Goal: Transaction & Acquisition: Obtain resource

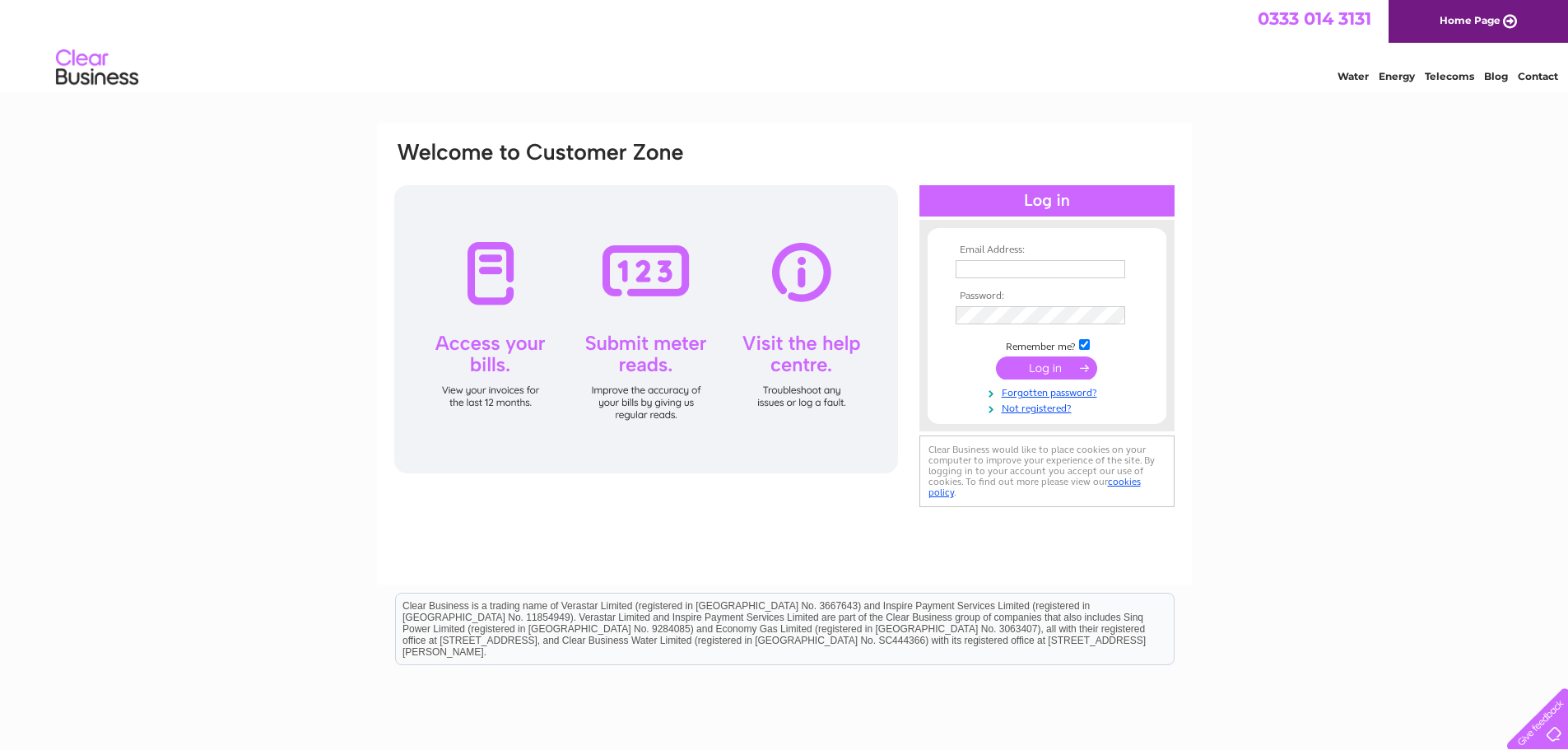
type input "accounts@charlesandivy.co.uk"
click at [1023, 361] on input "submit" at bounding box center [1047, 368] width 101 height 23
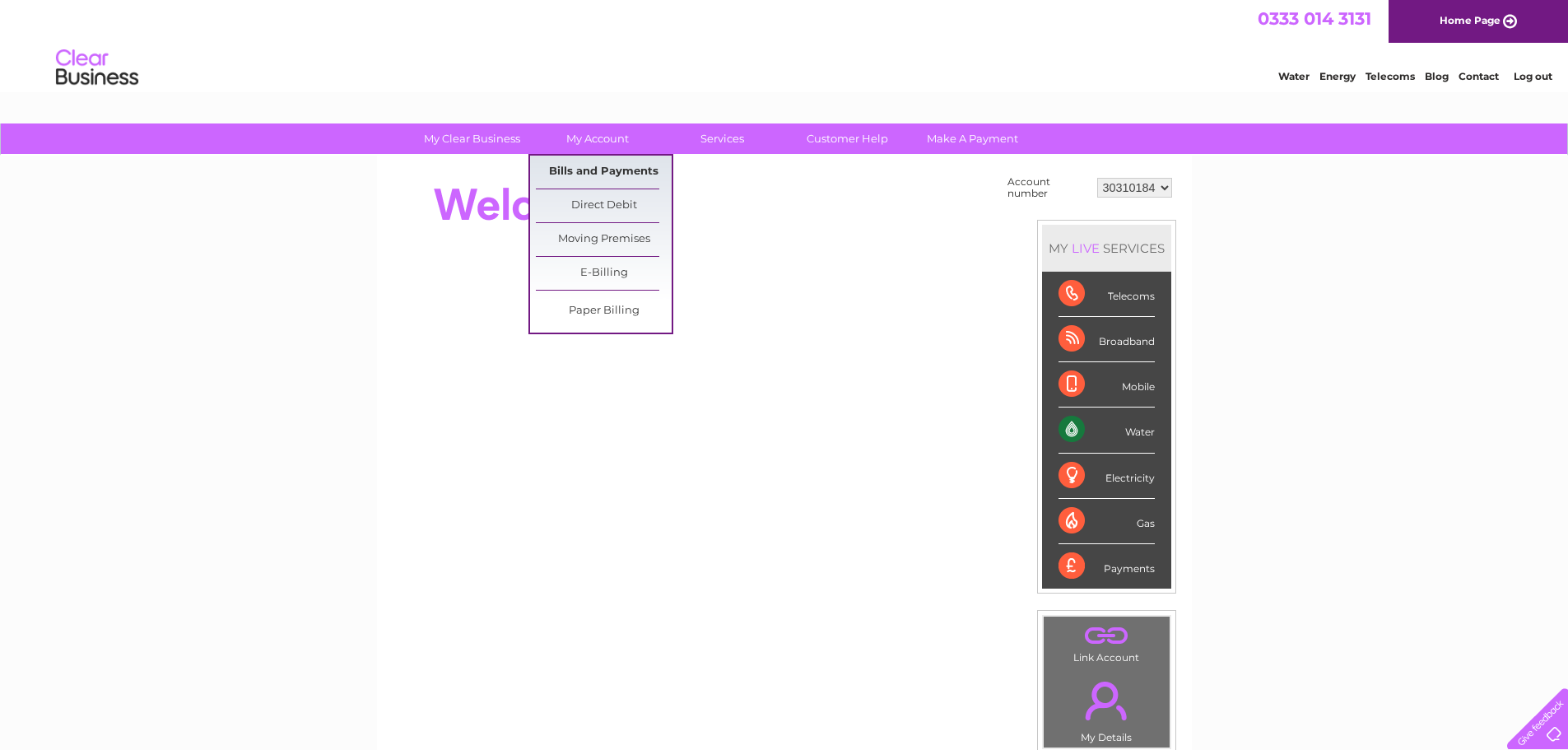
click at [585, 166] on link "Bills and Payments" at bounding box center [603, 172] width 135 height 33
click at [592, 168] on link "Bills and Payments" at bounding box center [603, 172] width 135 height 33
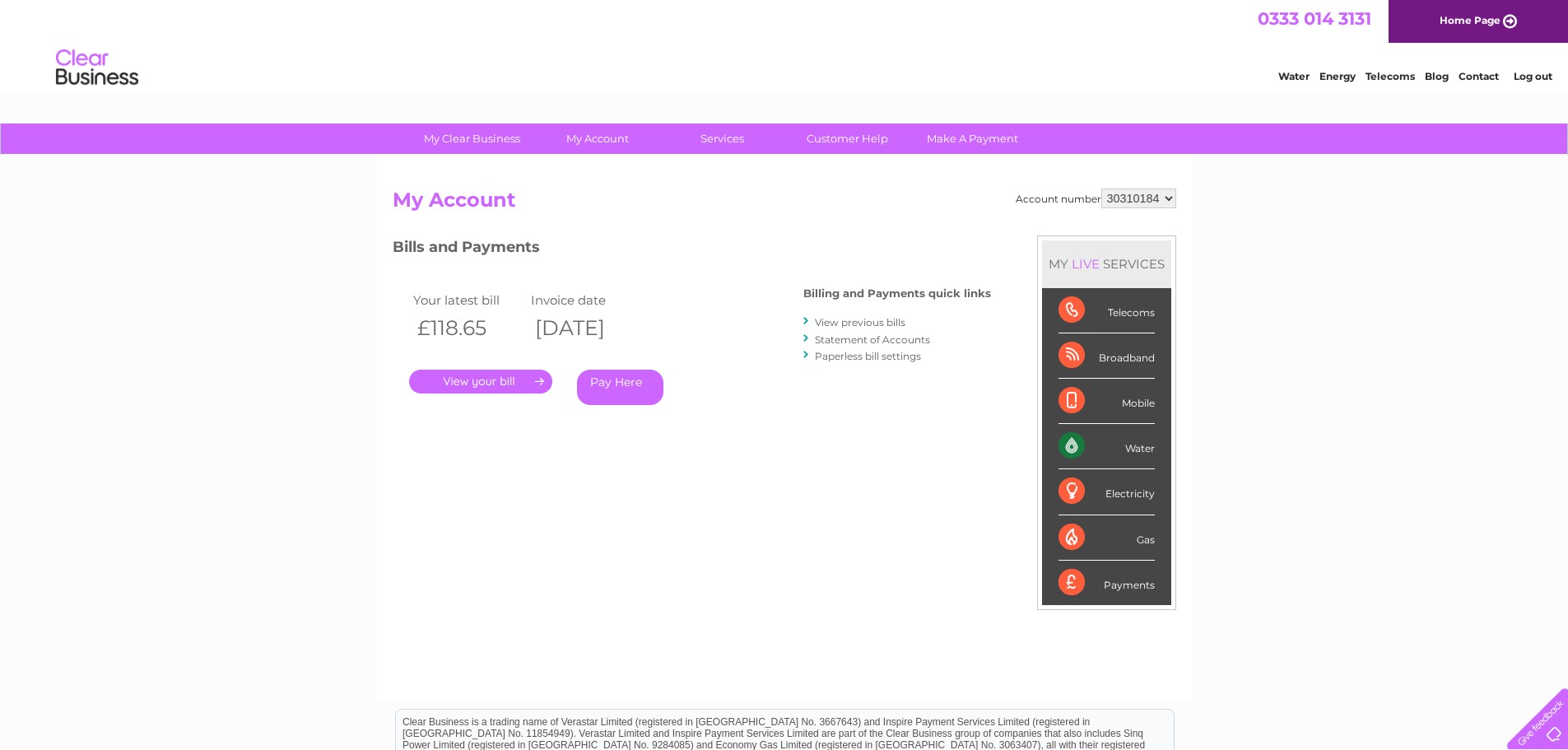
click at [504, 378] on link "." at bounding box center [480, 382] width 143 height 24
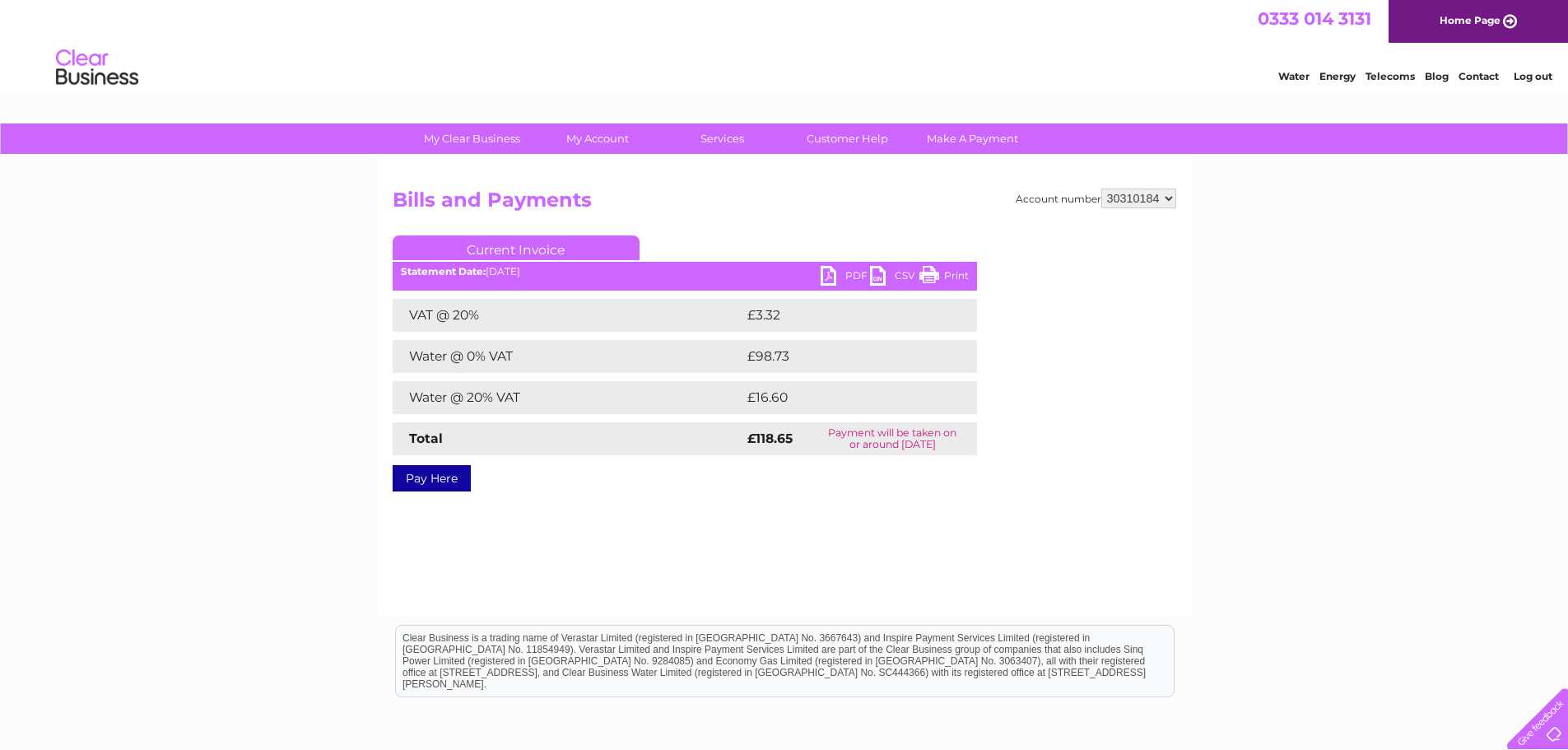
click at [844, 278] on link "PDF" at bounding box center [845, 278] width 49 height 24
